Goal: Information Seeking & Learning: Learn about a topic

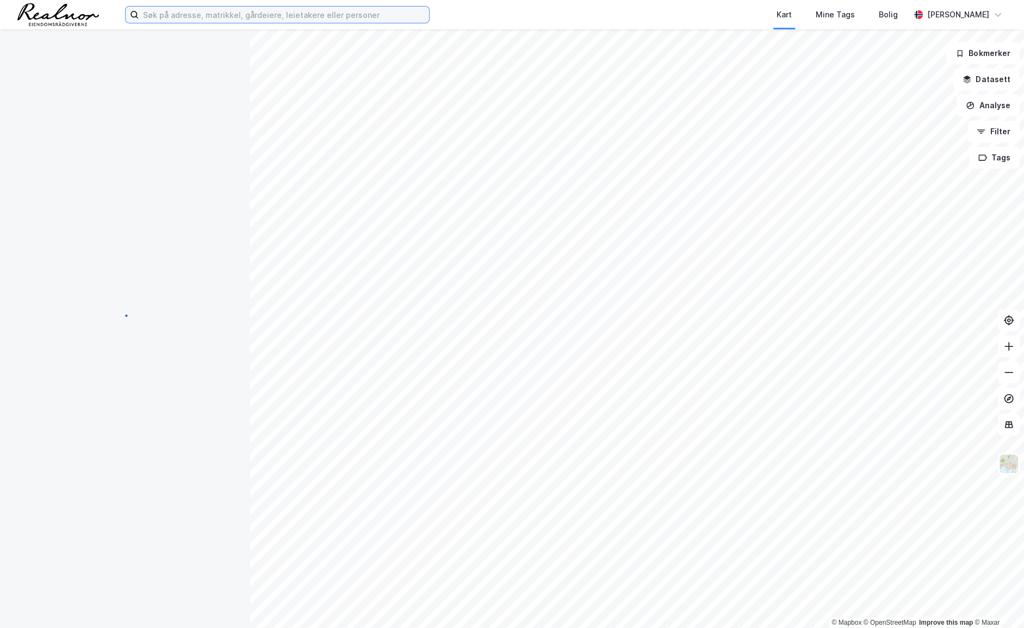
click at [206, 9] on input at bounding box center [284, 15] width 290 height 16
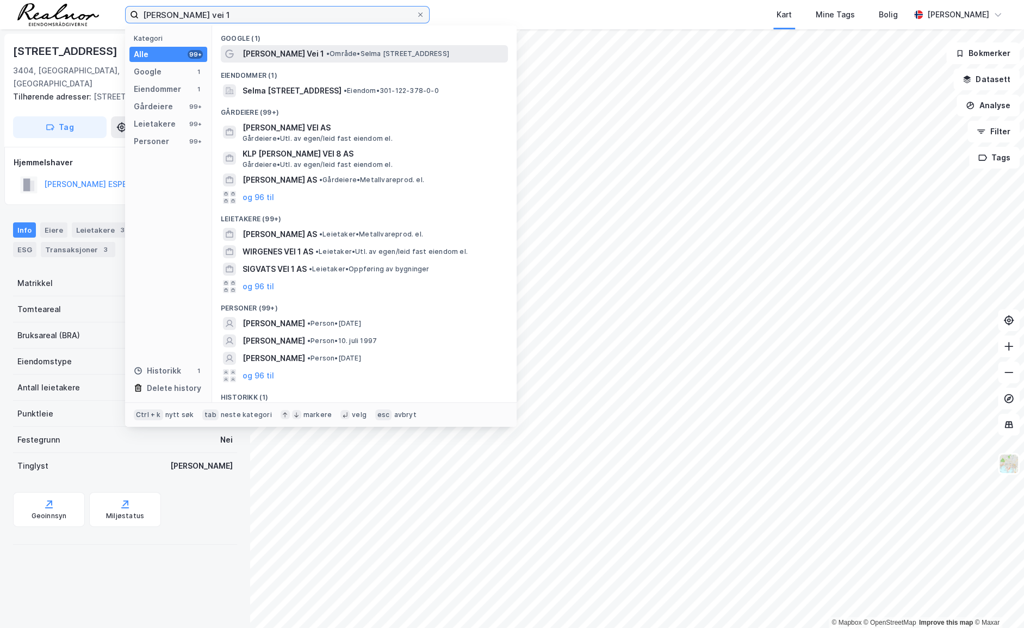
type input "[PERSON_NAME] vei 1"
click at [332, 55] on span "• Område • [PERSON_NAME][STREET_ADDRESS]" at bounding box center [387, 53] width 123 height 9
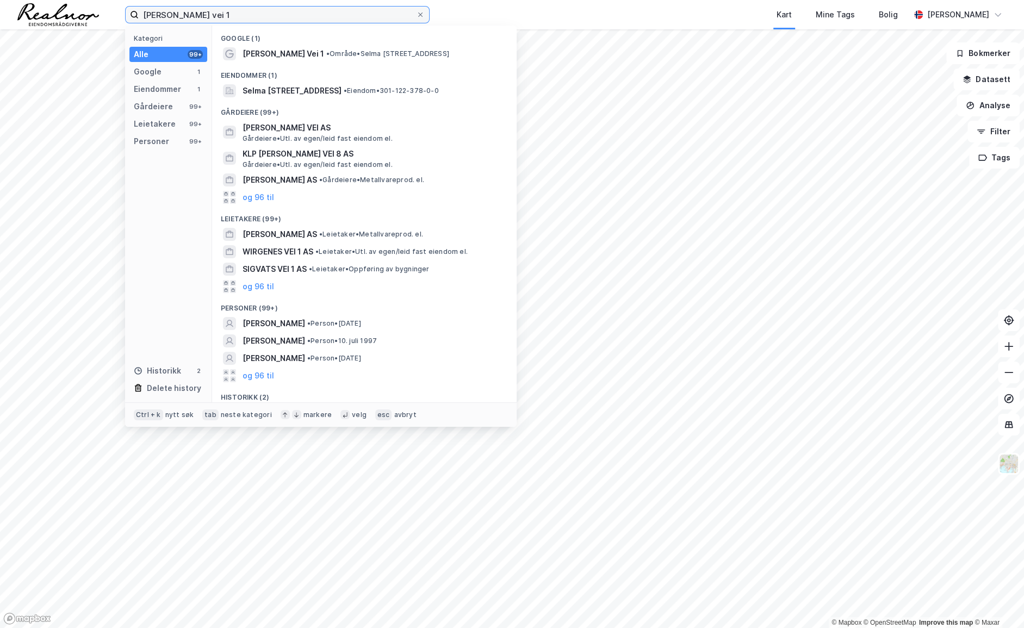
click at [253, 13] on input "[PERSON_NAME] vei 1" at bounding box center [277, 15] width 277 height 16
click at [288, 85] on span "Selma [STREET_ADDRESS]" at bounding box center [291, 90] width 99 height 13
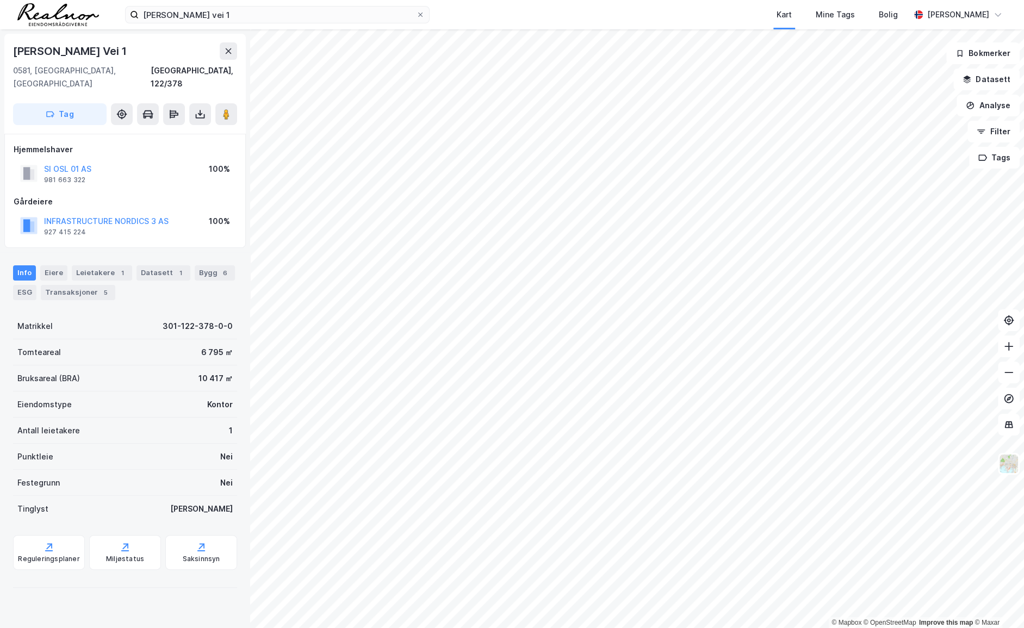
click at [194, 565] on div "Matrikkel 301-122-378-0-0 Tomteareal 6 795 ㎡ Bruksareal (BRA) 10 417 ㎡ Eiendoms…" at bounding box center [125, 452] width 224 height 279
click at [100, 287] on div "5" at bounding box center [105, 292] width 11 height 11
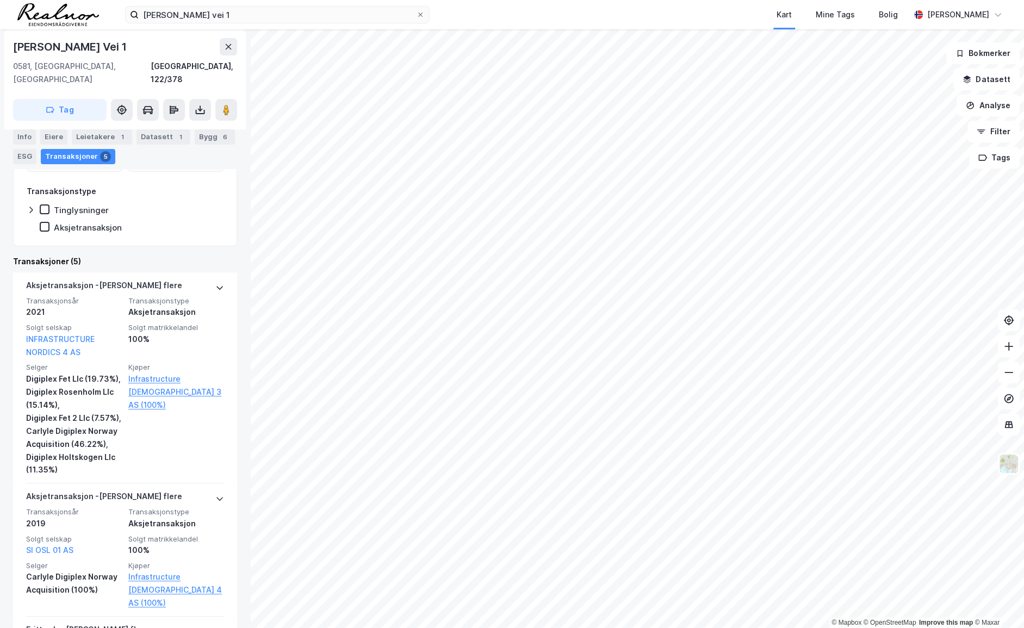
scroll to position [247, 0]
